Goal: Task Accomplishment & Management: Use online tool/utility

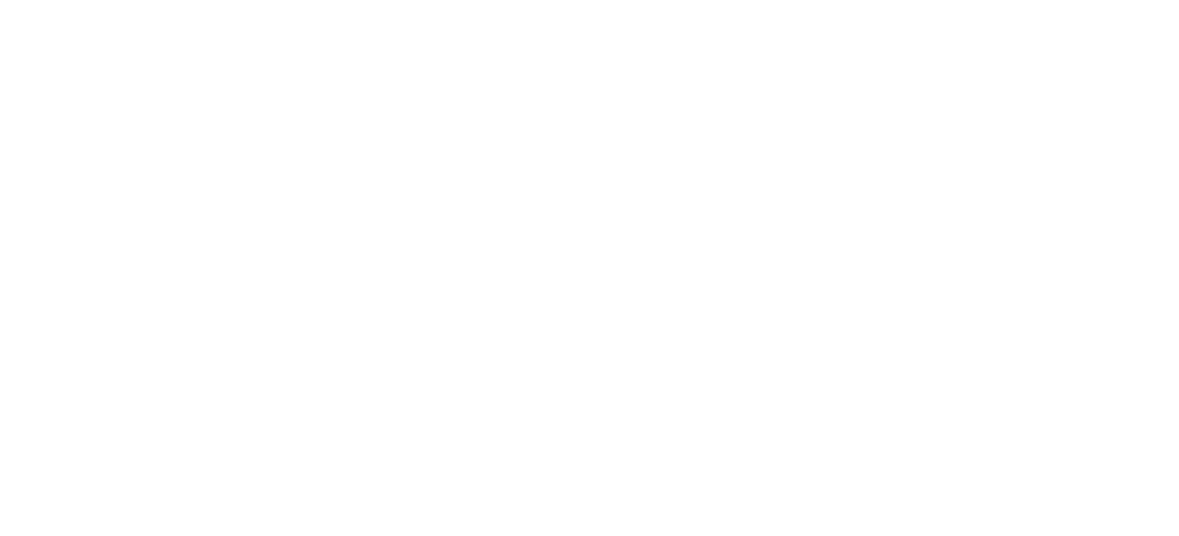
select select "*"
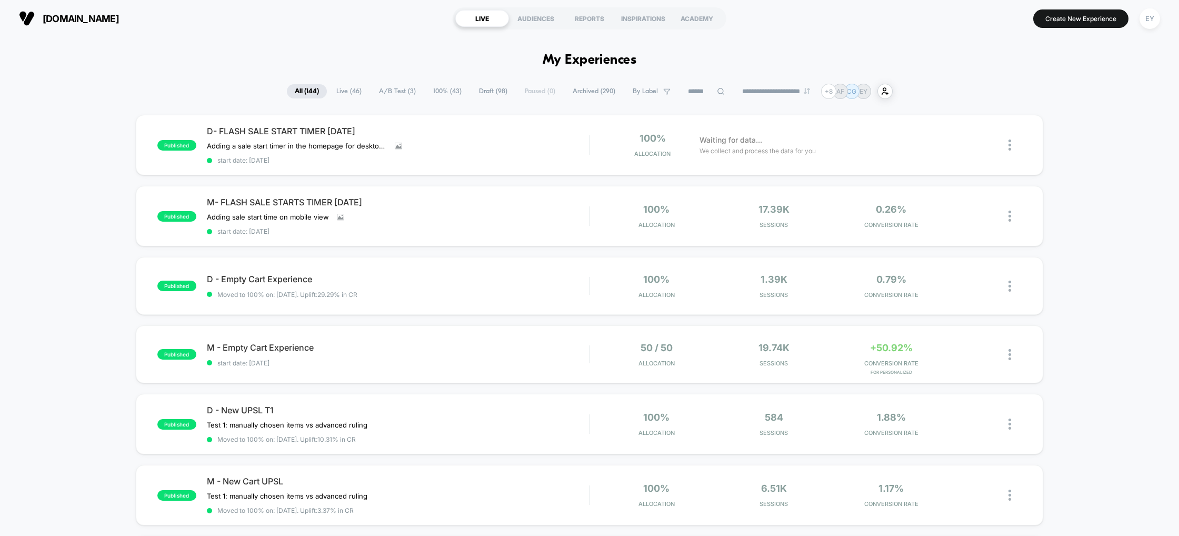
click at [1162, 21] on button "EY" at bounding box center [1150, 19] width 27 height 22
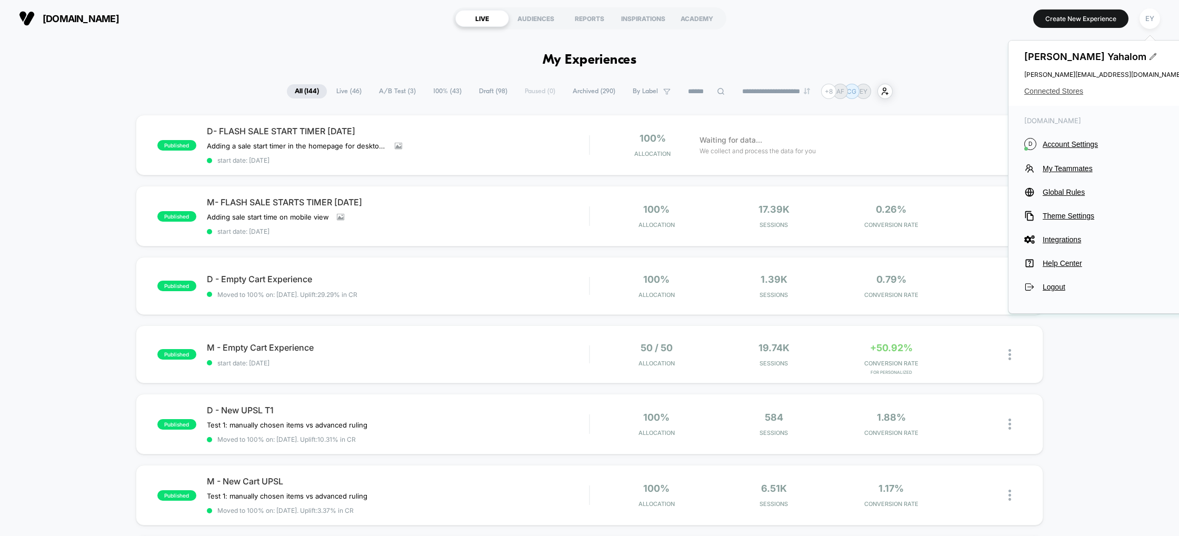
click at [1065, 90] on span "Connected Stores" at bounding box center [1104, 91] width 158 height 8
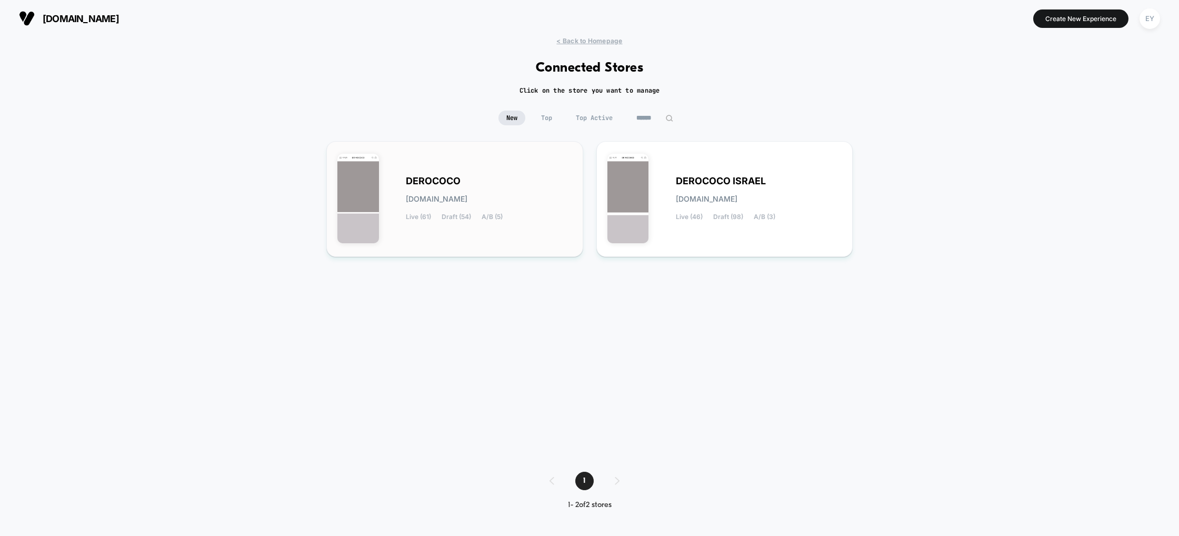
click at [500, 201] on div "DEROCOCO derococo.myshopify.com Live (61) Draft (54) A/B (5)" at bounding box center [489, 198] width 166 height 43
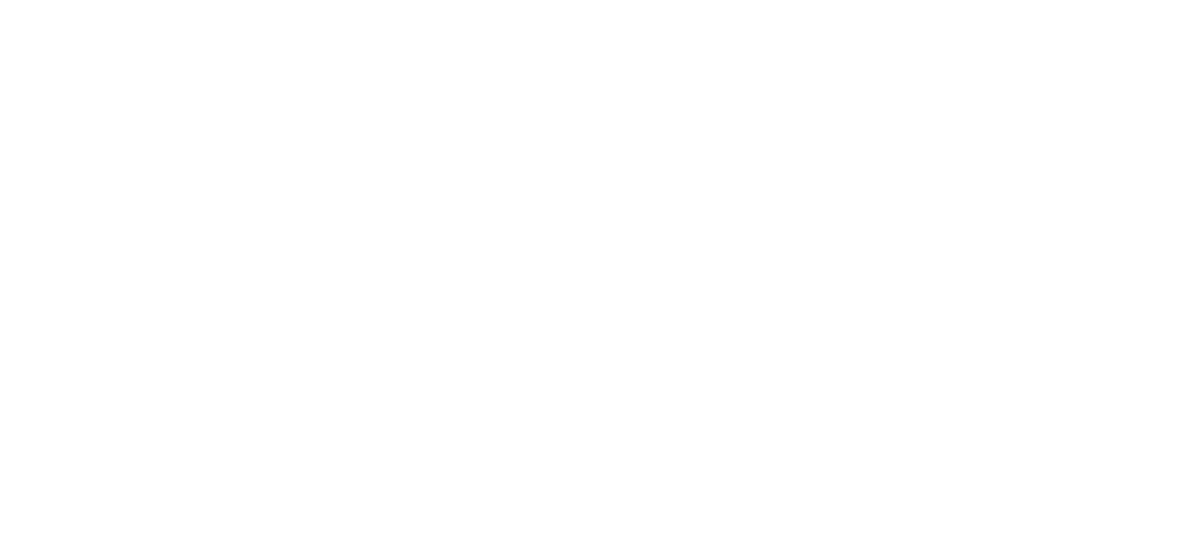
select select "*"
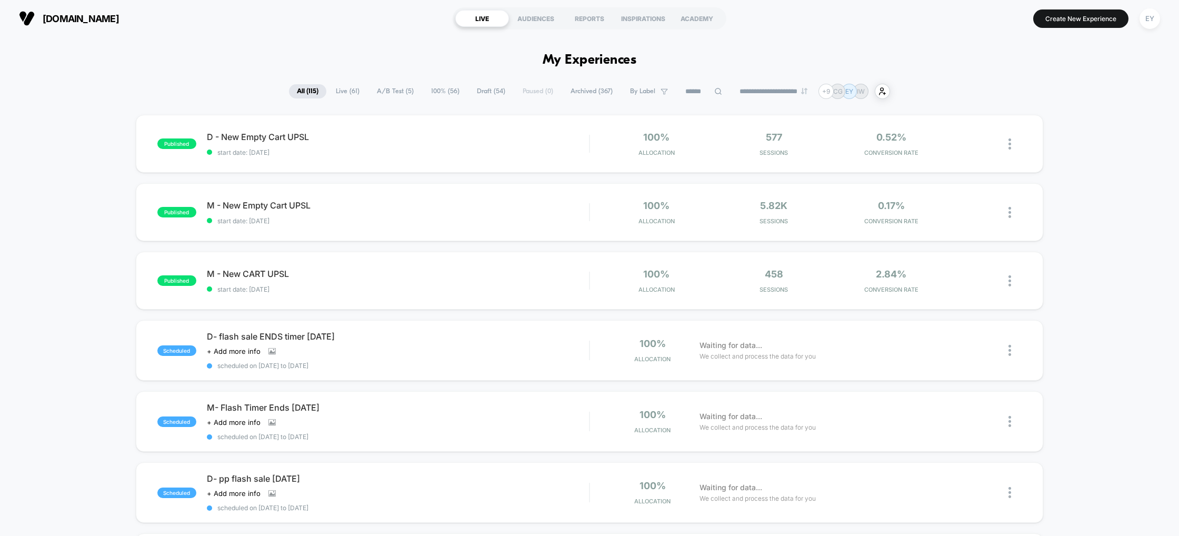
click at [592, 93] on span "Archived ( 367 )" at bounding box center [592, 91] width 58 height 14
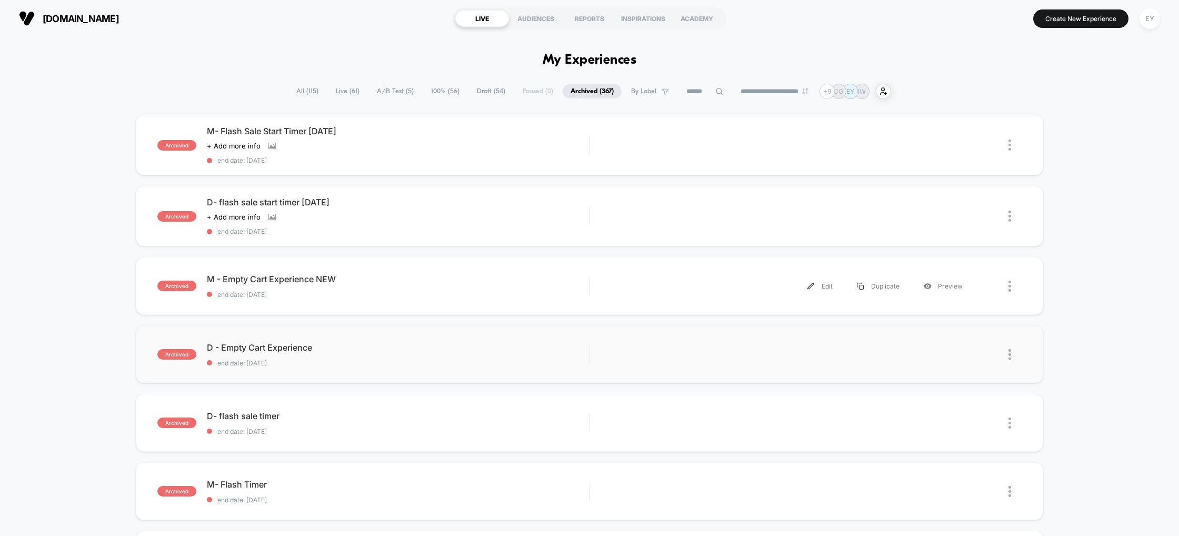
scroll to position [1, 0]
click at [827, 151] on div "Edit" at bounding box center [820, 145] width 49 height 24
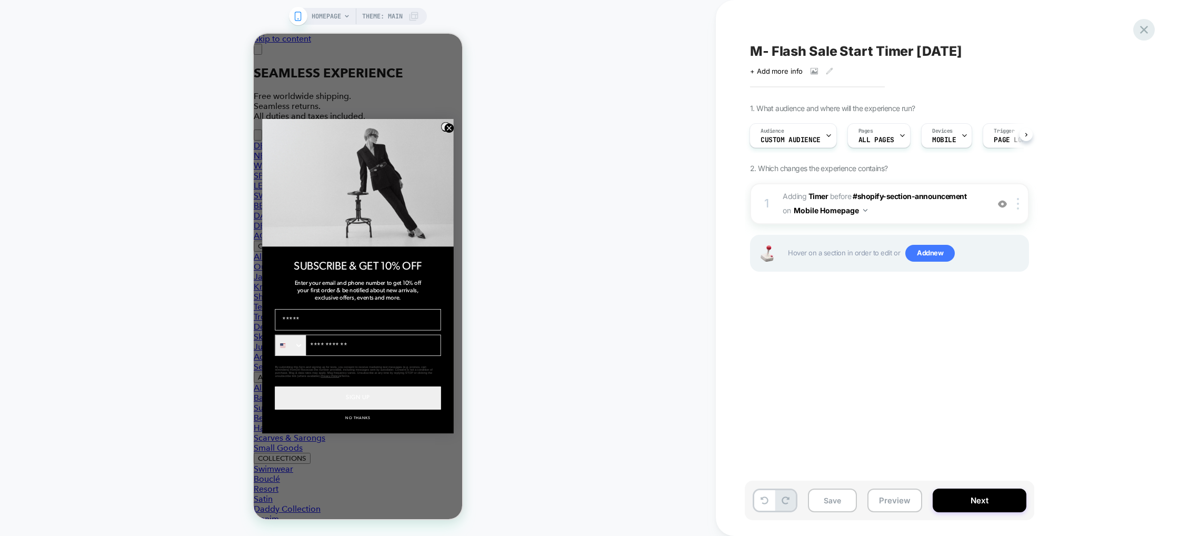
click at [1146, 27] on icon at bounding box center [1144, 30] width 14 height 14
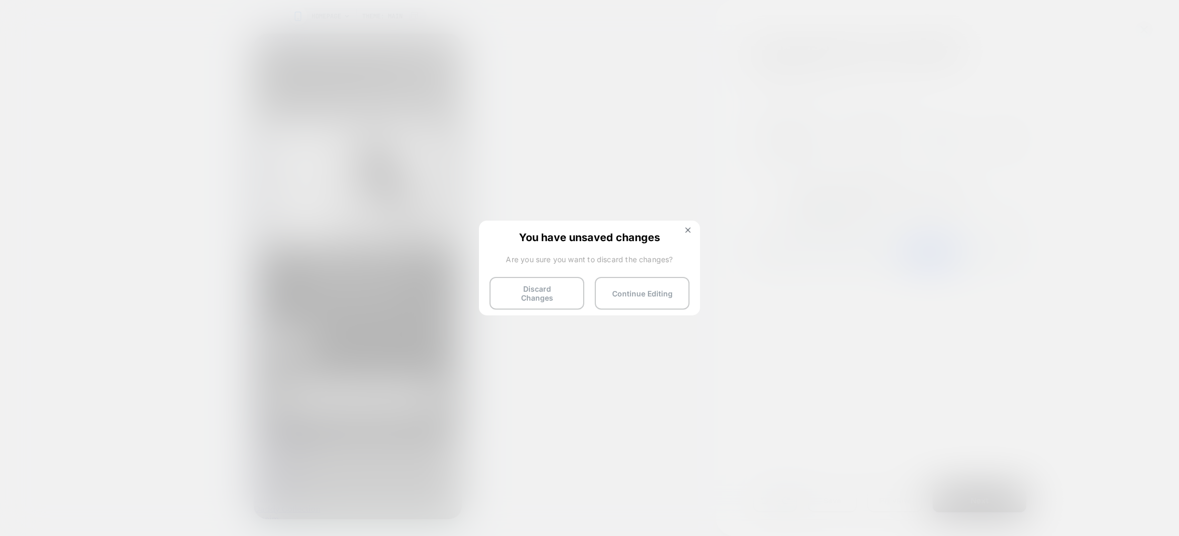
click at [593, 287] on div "Discard Changes Continue Editing" at bounding box center [590, 290] width 200 height 26
click at [581, 288] on button "Discard Changes" at bounding box center [537, 293] width 95 height 33
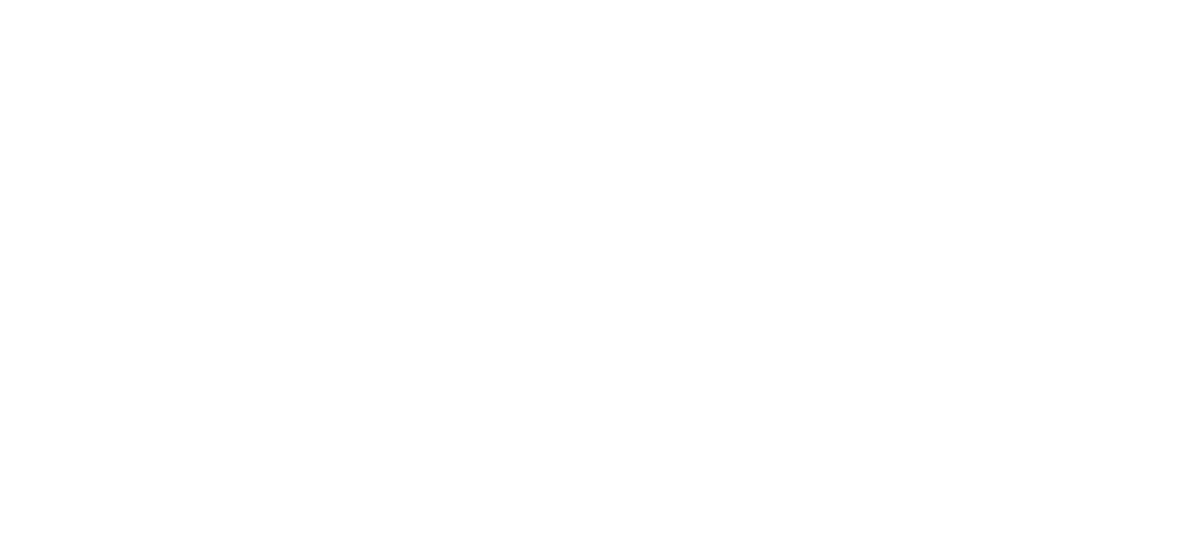
select select "*"
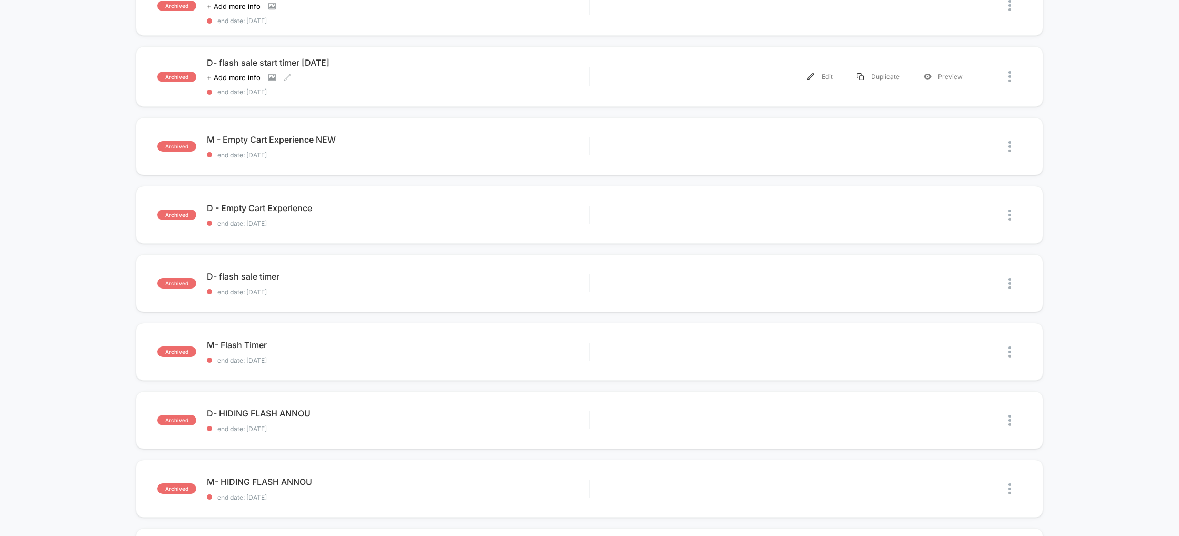
scroll to position [103, 0]
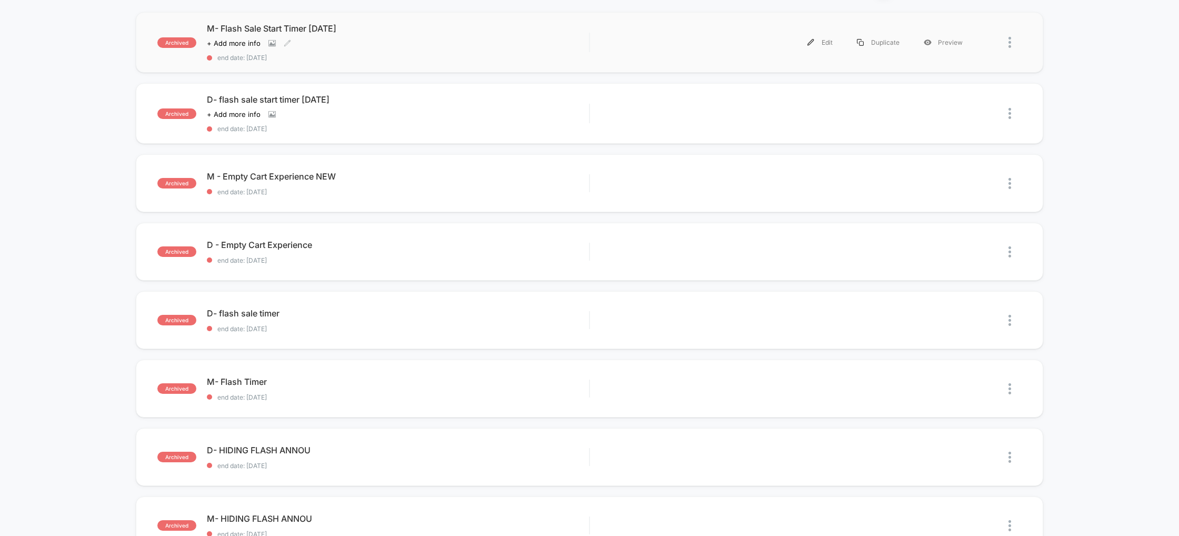
click at [308, 54] on span "end date: 8/11/2025" at bounding box center [398, 58] width 383 height 8
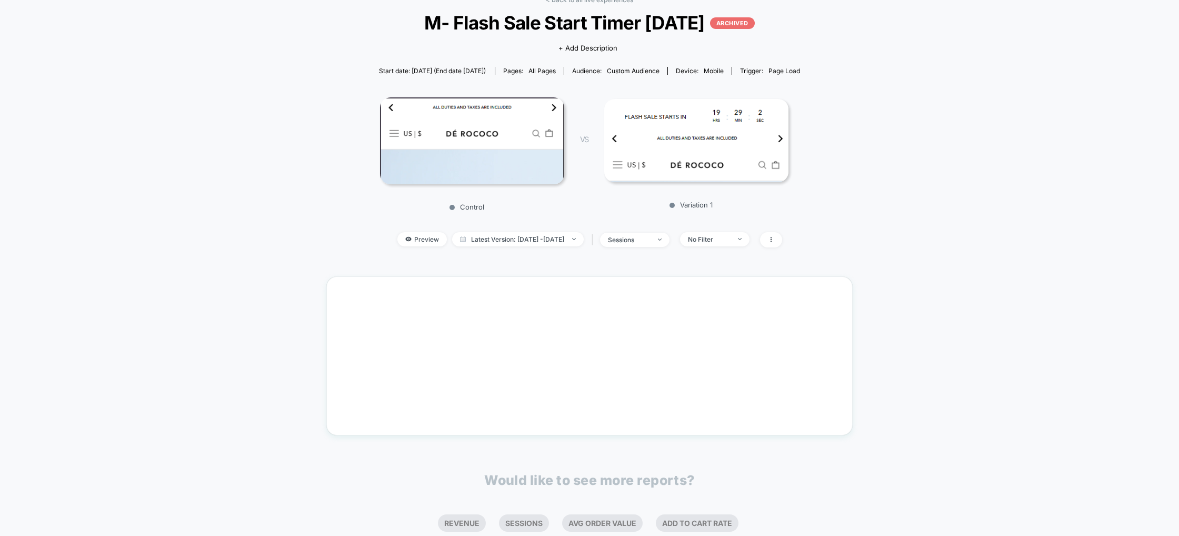
scroll to position [61, 0]
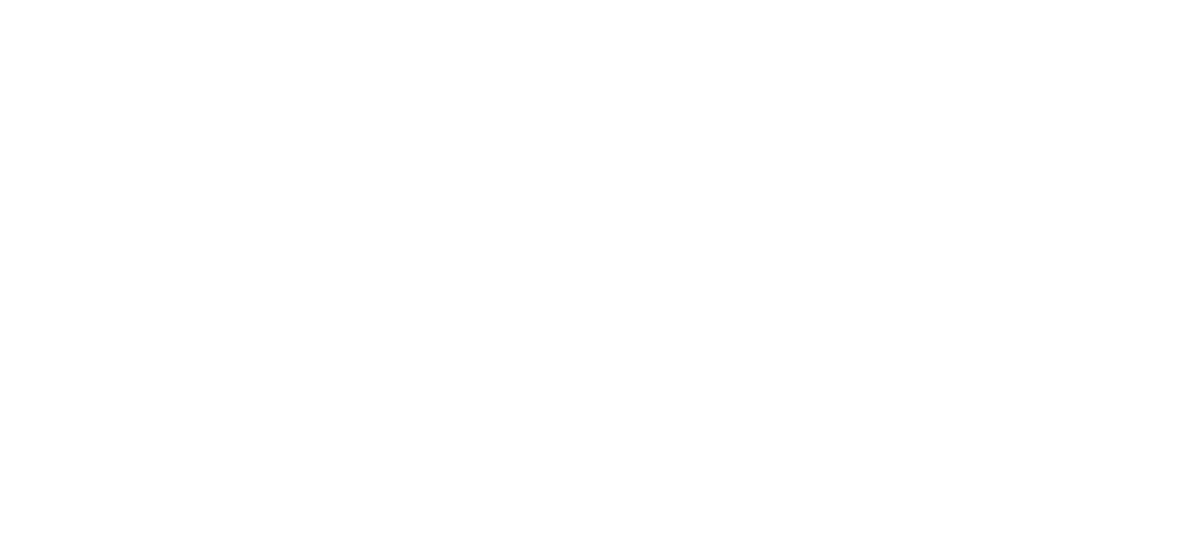
select select "*"
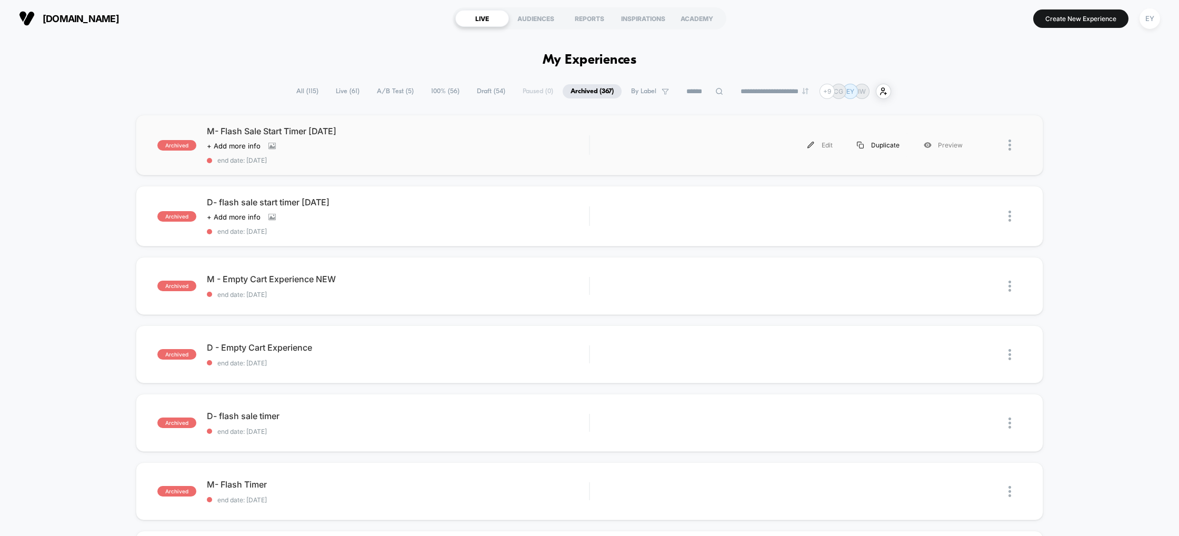
click at [894, 142] on div "Duplicate" at bounding box center [878, 145] width 67 height 24
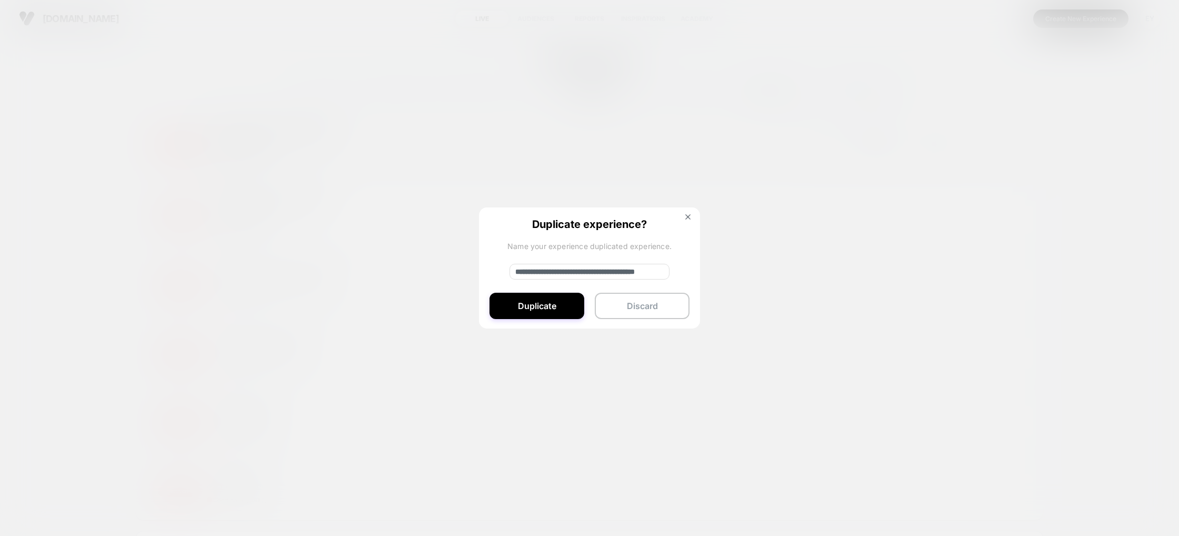
drag, startPoint x: 549, startPoint y: 273, endPoint x: 500, endPoint y: 273, distance: 49.0
click at [504, 272] on div "**********" at bounding box center [589, 268] width 221 height 122
type input "**********"
click at [529, 306] on button "Duplicate" at bounding box center [537, 306] width 95 height 26
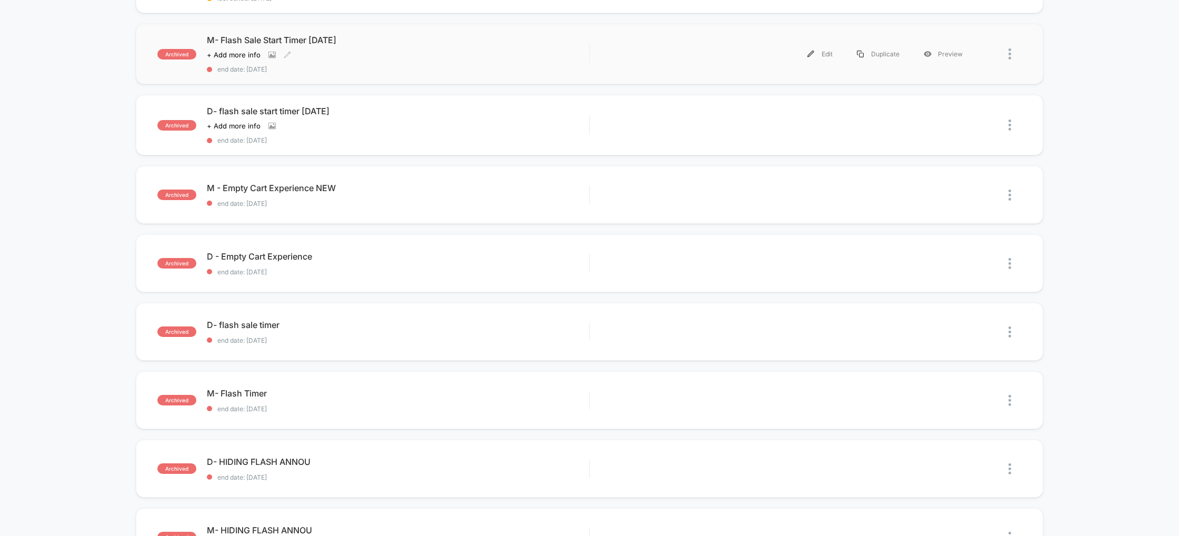
scroll to position [176, 0]
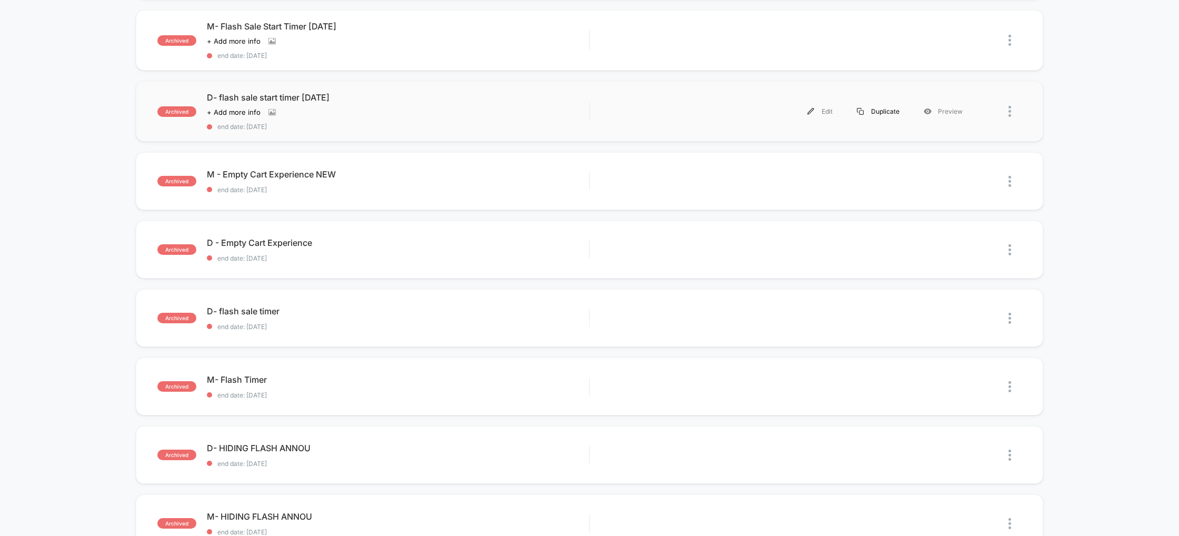
click at [891, 112] on div "Duplicate" at bounding box center [878, 112] width 67 height 24
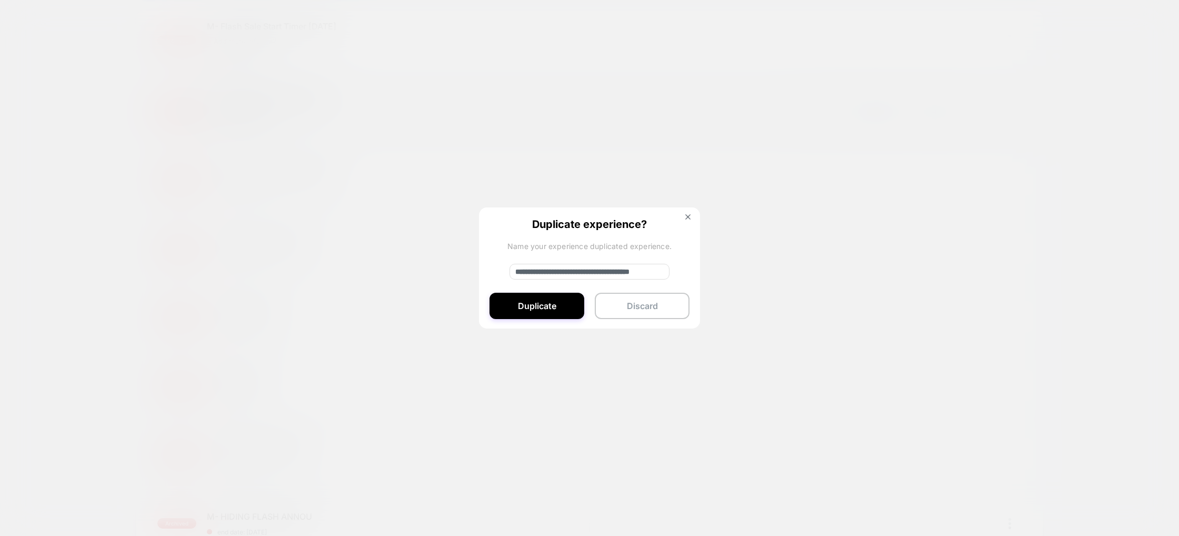
scroll to position [0, 0]
drag, startPoint x: 545, startPoint y: 273, endPoint x: 481, endPoint y: 274, distance: 63.7
click at [481, 274] on div "**********" at bounding box center [589, 268] width 221 height 122
type input "**********"
click at [535, 301] on button "Duplicate" at bounding box center [537, 306] width 95 height 26
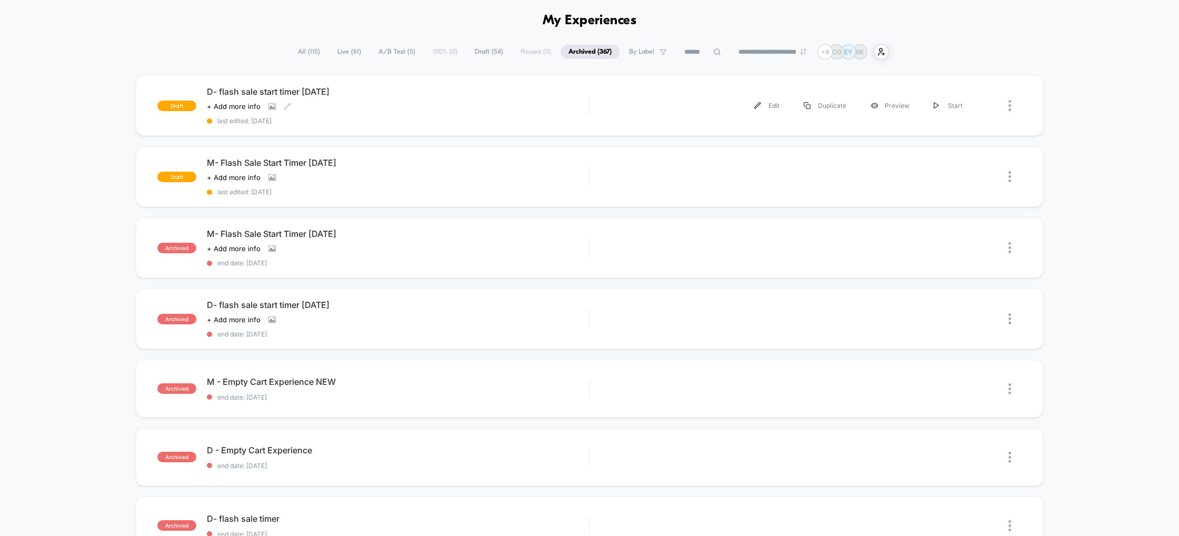
scroll to position [40, 0]
click at [311, 52] on span "All ( 115 )" at bounding box center [309, 51] width 38 height 14
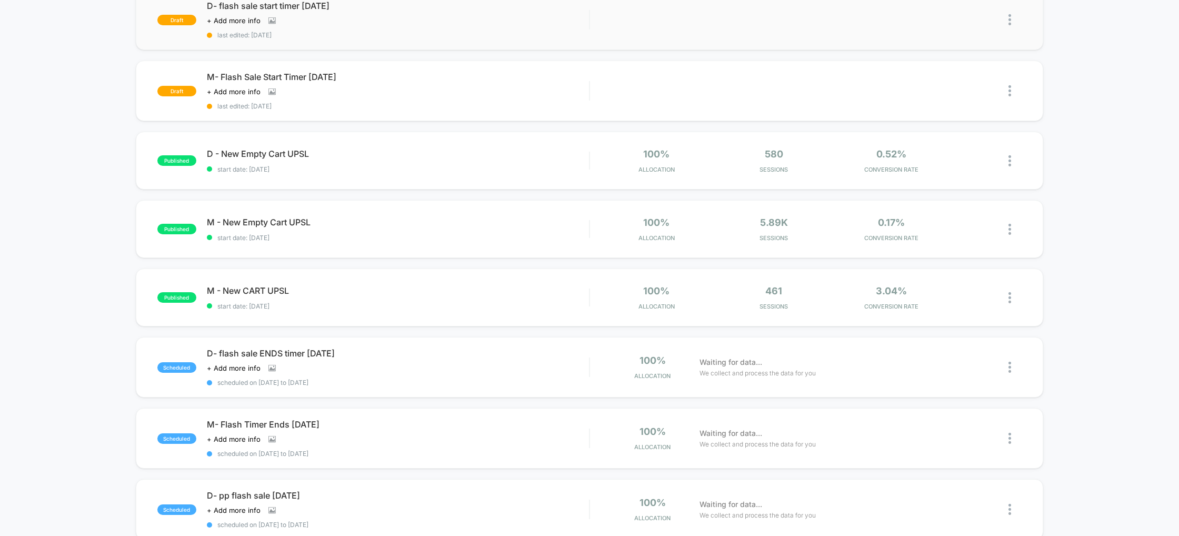
scroll to position [113, 0]
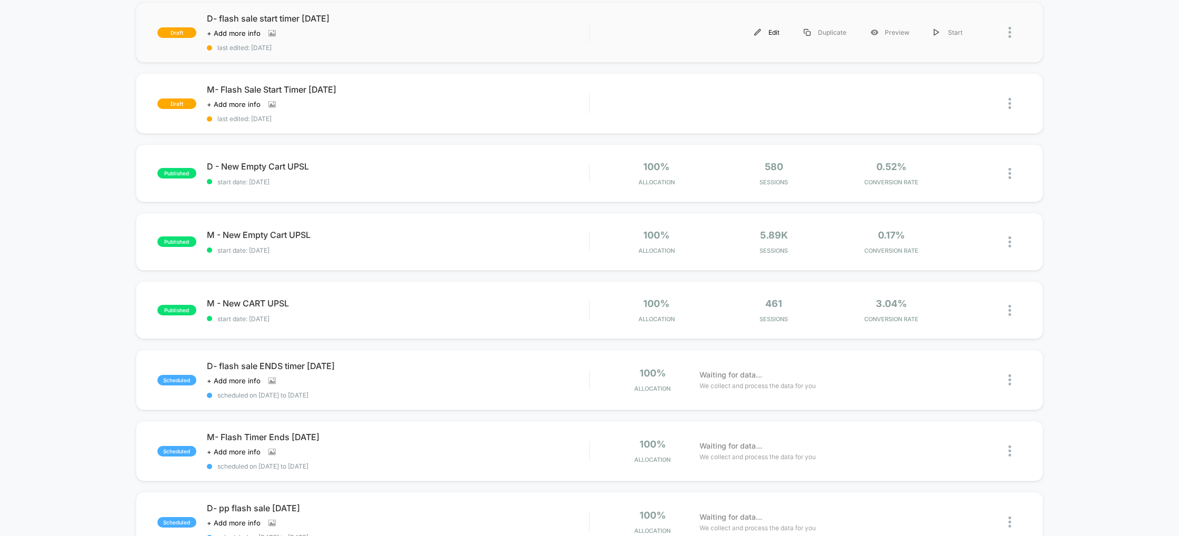
click at [771, 27] on div "Edit" at bounding box center [766, 33] width 49 height 24
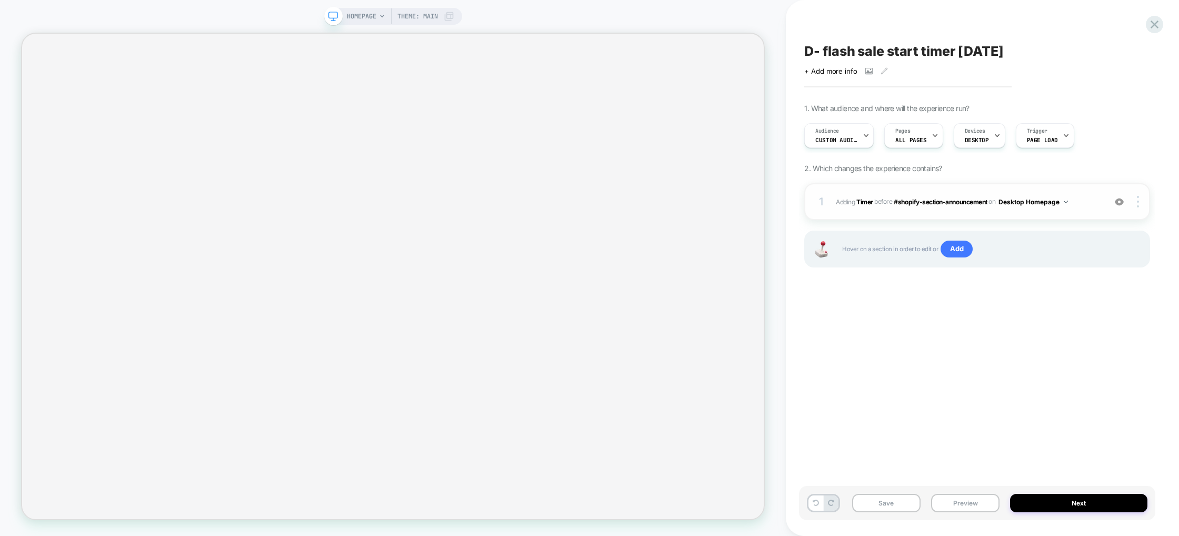
click at [1014, 203] on button "Desktop Homepage" at bounding box center [1034, 201] width 70 height 13
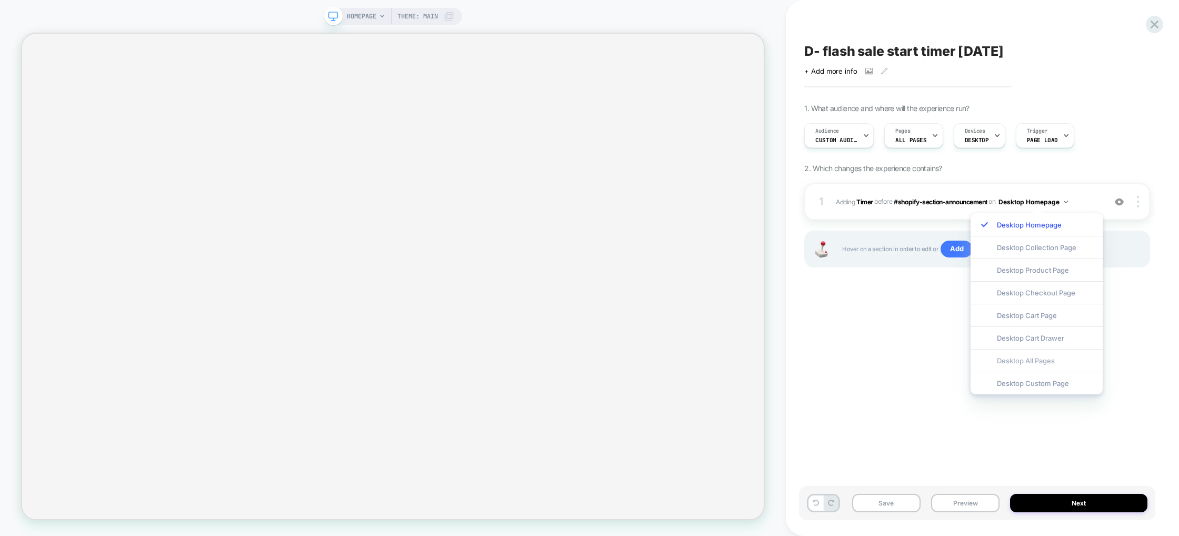
click at [1042, 365] on div "Desktop All Pages" at bounding box center [1037, 360] width 132 height 23
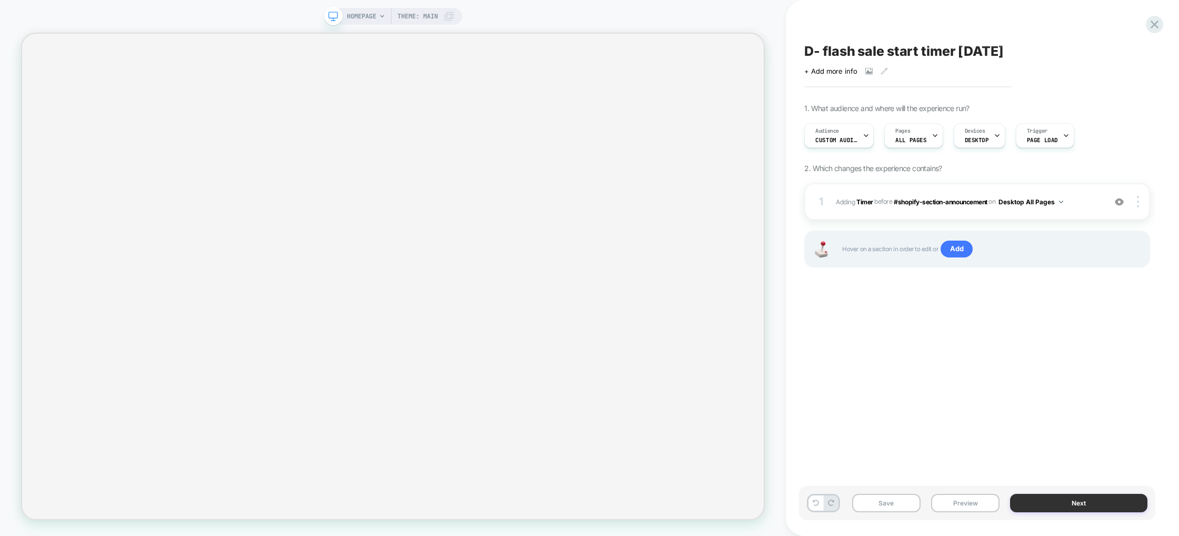
click at [1083, 500] on button "Next" at bounding box center [1078, 503] width 137 height 18
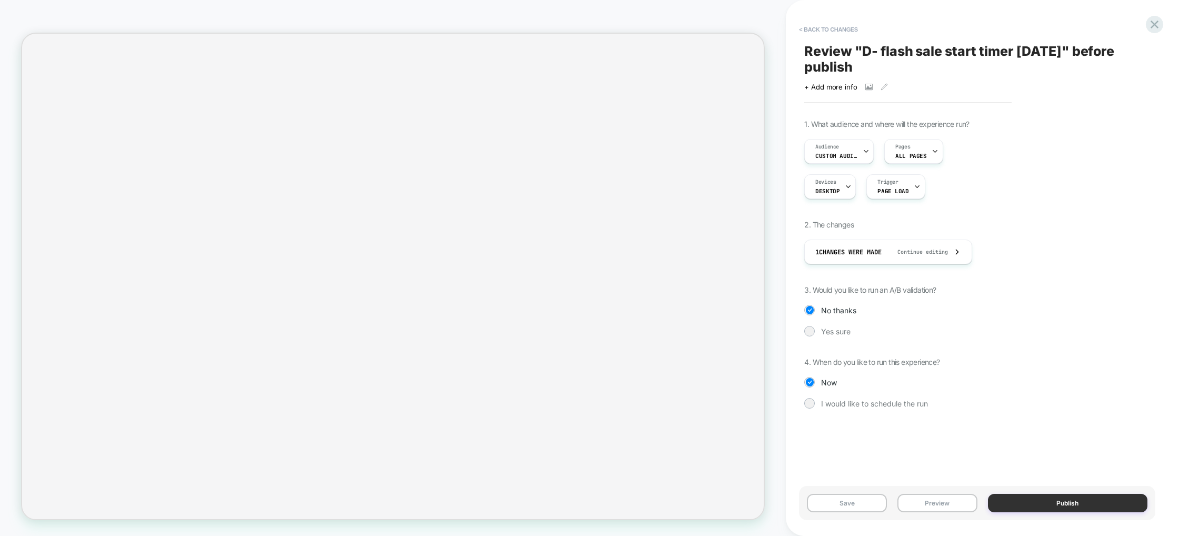
click at [1074, 501] on button "Publish" at bounding box center [1068, 503] width 160 height 18
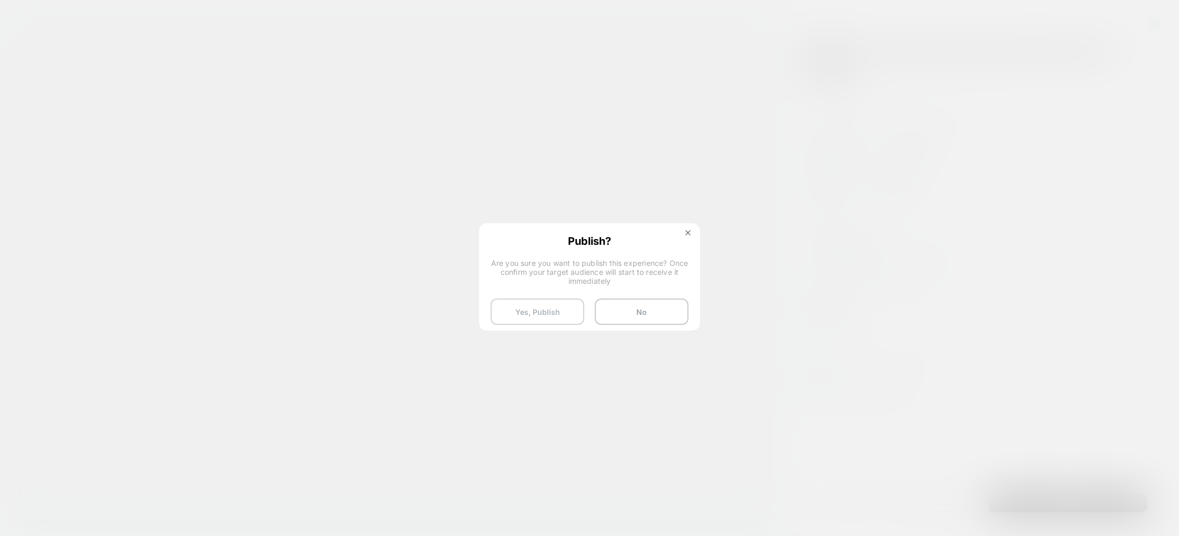
click at [535, 316] on button "Yes, Publish" at bounding box center [538, 312] width 94 height 26
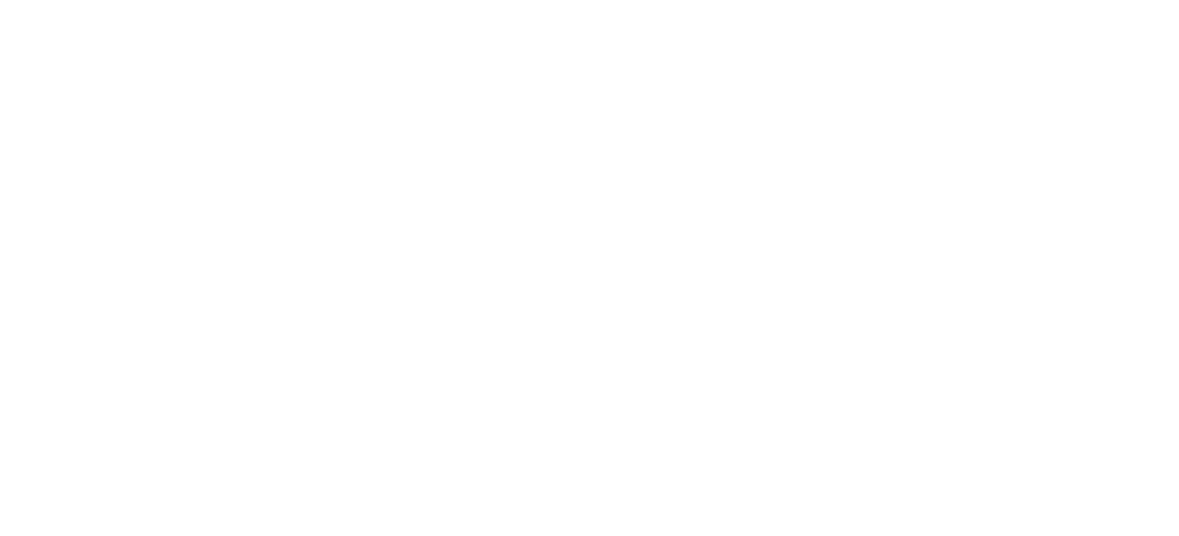
select select "*"
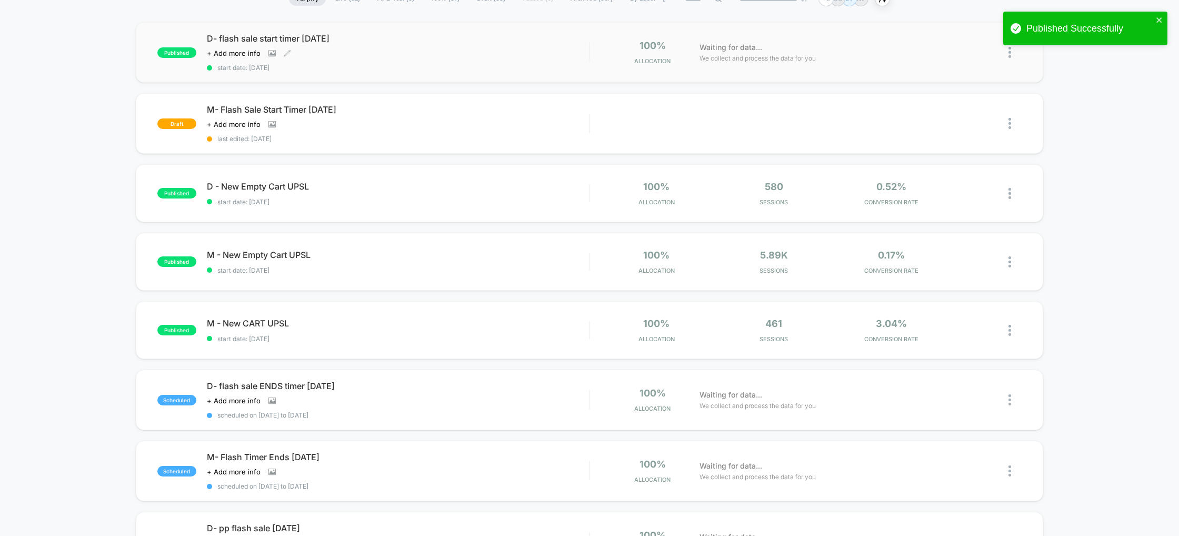
scroll to position [94, 0]
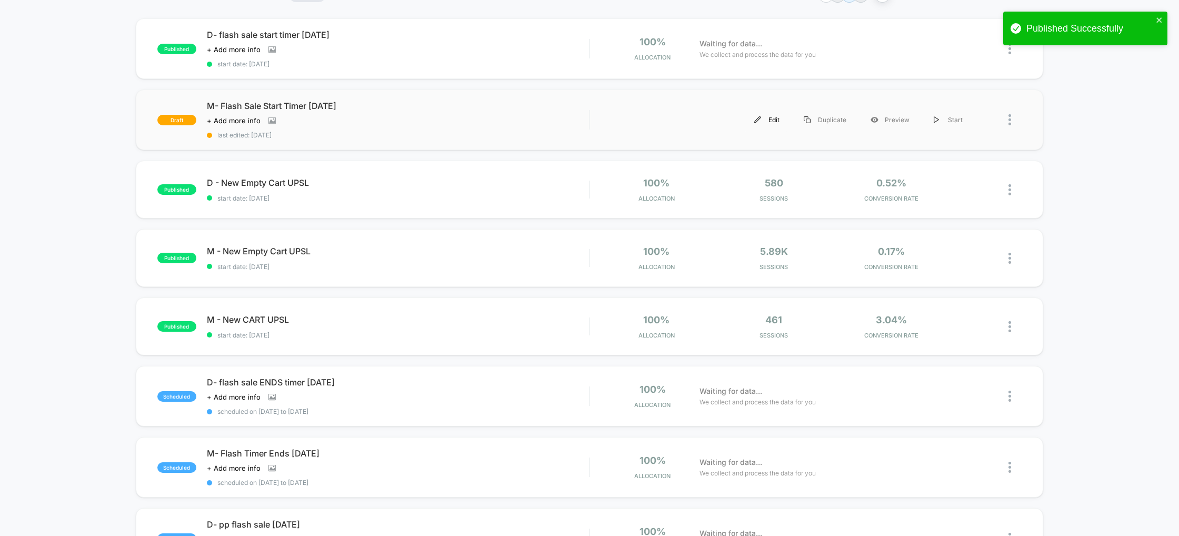
click at [775, 122] on div "Edit" at bounding box center [766, 120] width 49 height 24
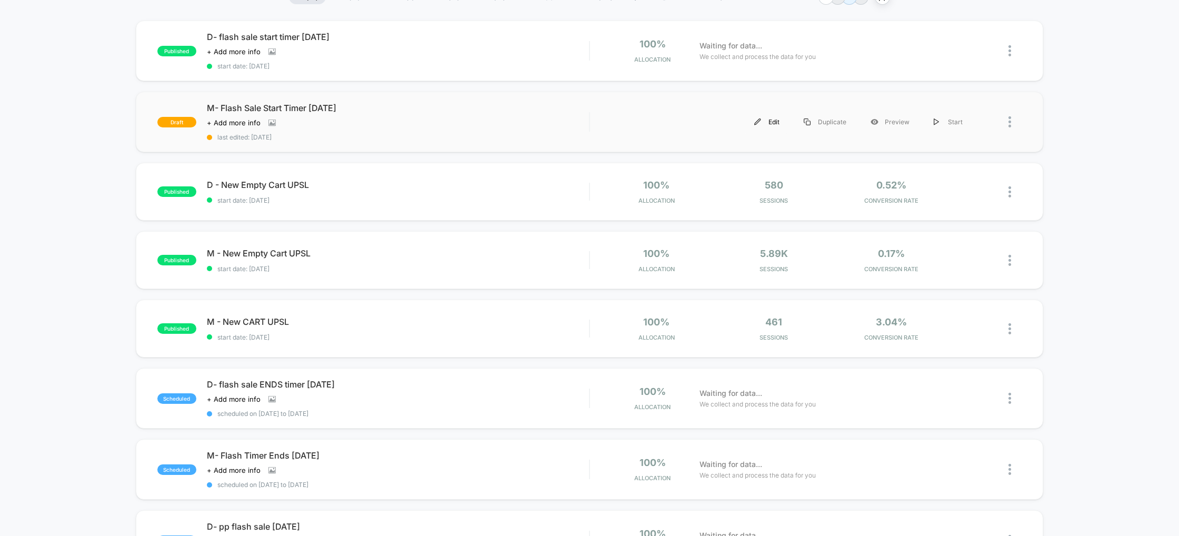
scroll to position [93, 0]
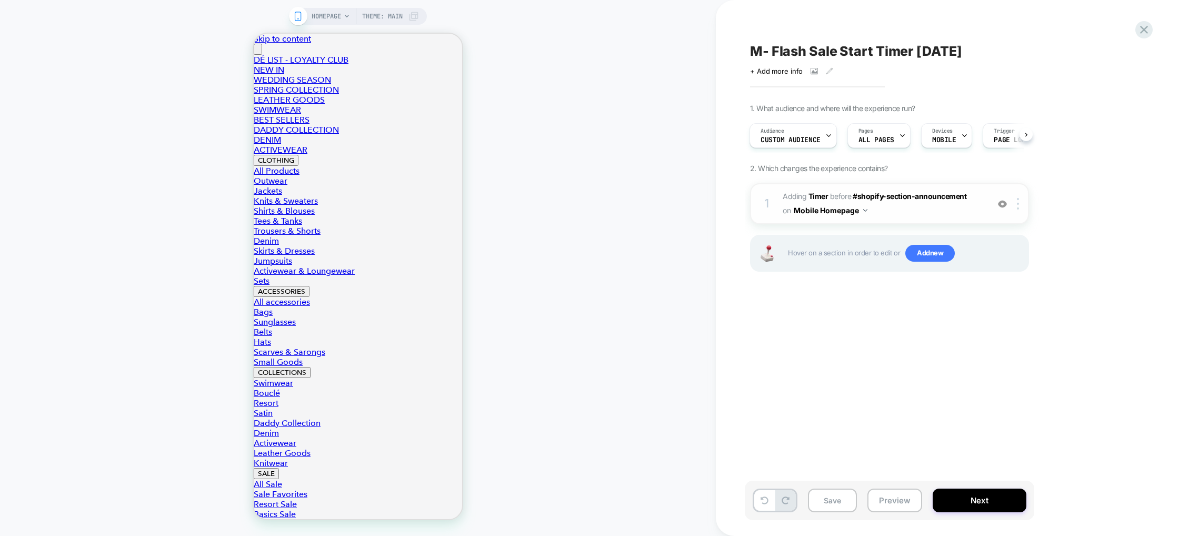
click at [933, 204] on span "#_loomi_addon_1751191589824_dup1753785016_dup1755067496 Adding Timer BEFORE #sh…" at bounding box center [883, 204] width 201 height 28
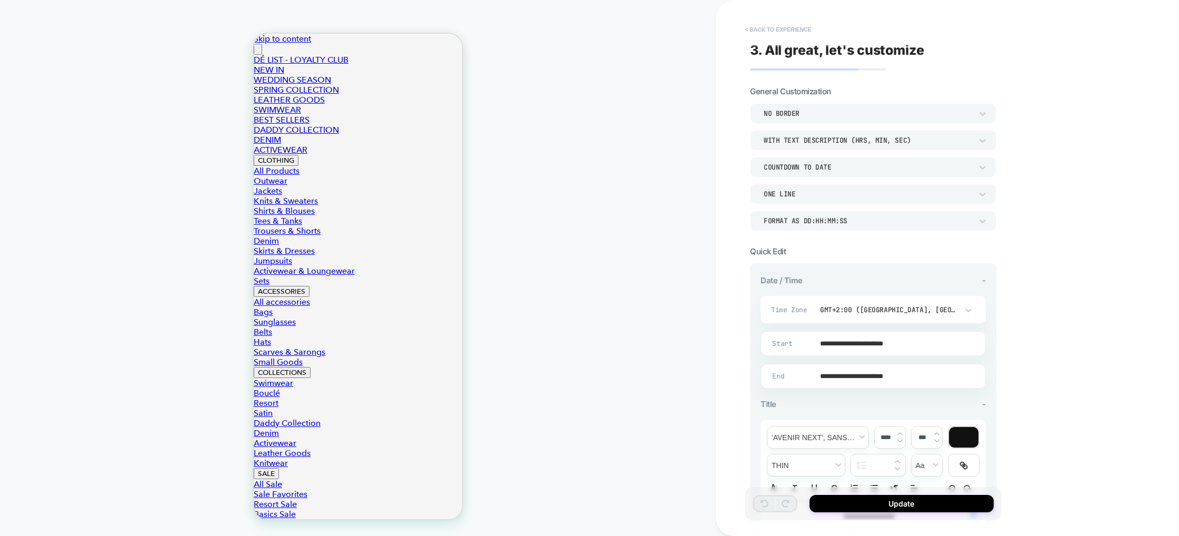
click at [747, 26] on button "< Back to experience" at bounding box center [778, 29] width 77 height 17
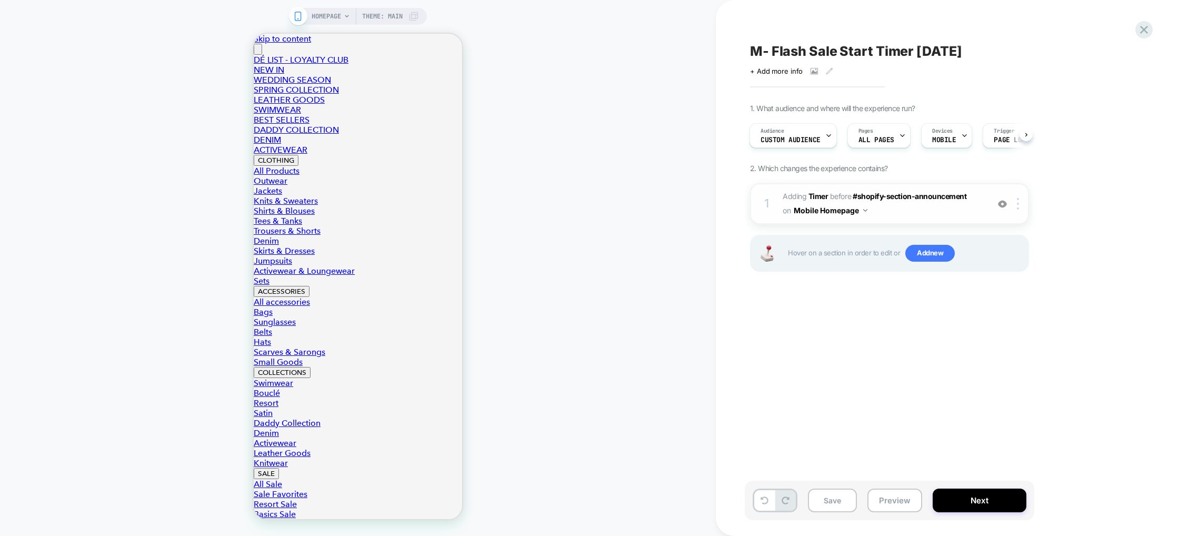
click at [826, 206] on button "Mobile Homepage" at bounding box center [831, 210] width 74 height 15
click at [837, 373] on div "Mobile All Pages" at bounding box center [830, 370] width 127 height 23
click at [959, 503] on button "Next" at bounding box center [980, 501] width 94 height 24
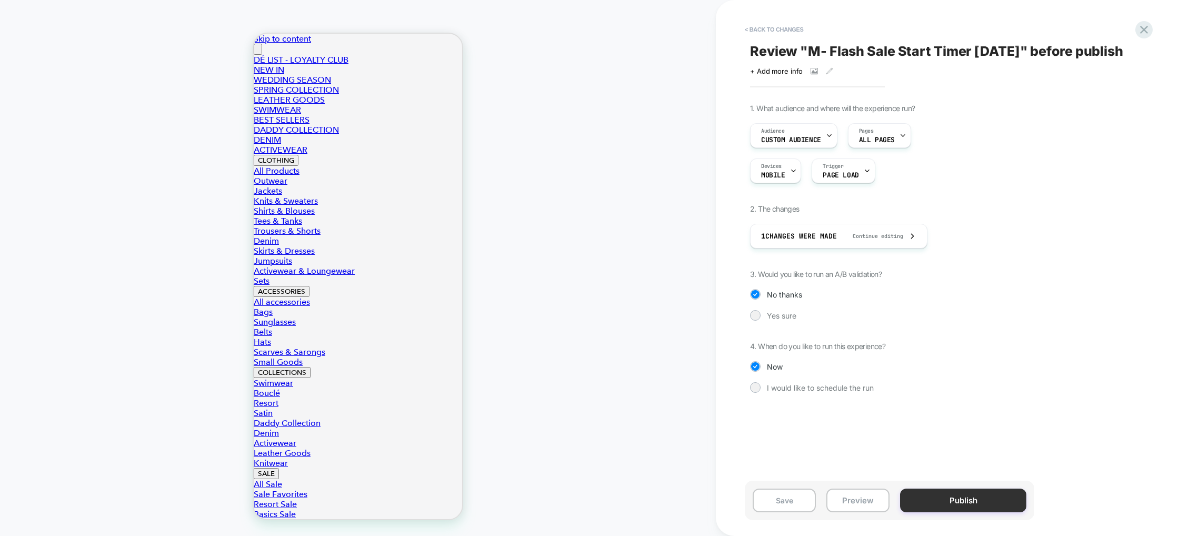
click at [971, 505] on button "Publish" at bounding box center [963, 501] width 126 height 24
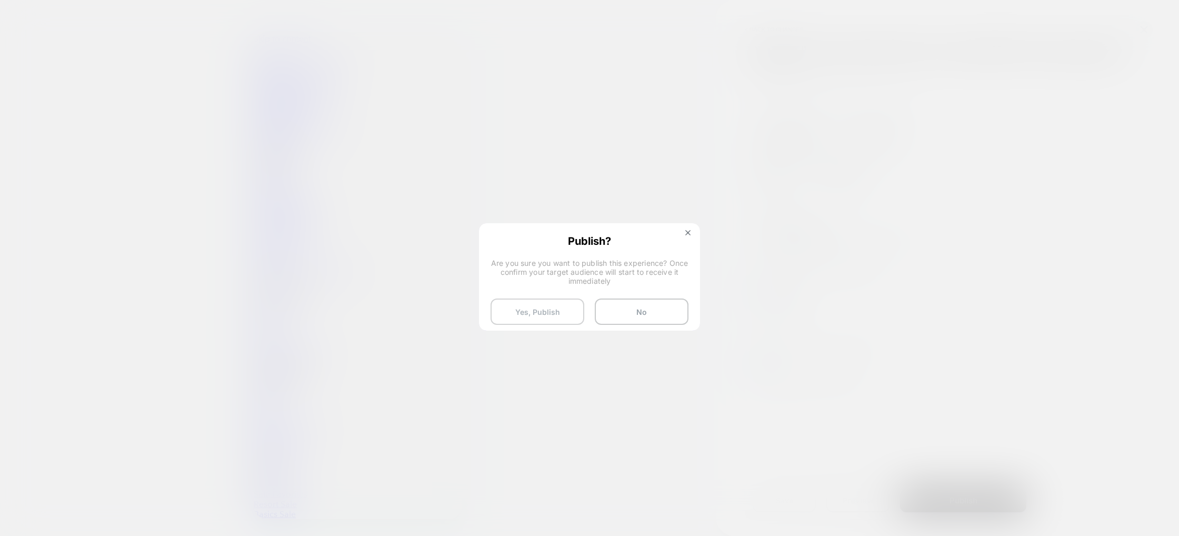
click at [559, 312] on button "Yes, Publish" at bounding box center [538, 312] width 94 height 26
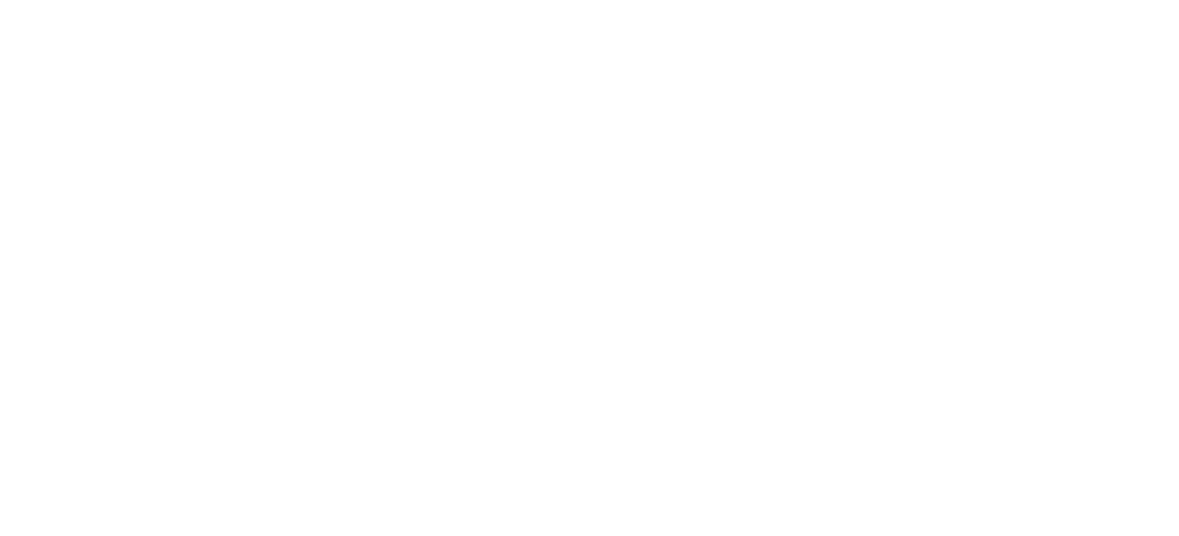
select select "*"
